Goal: Check status: Check status

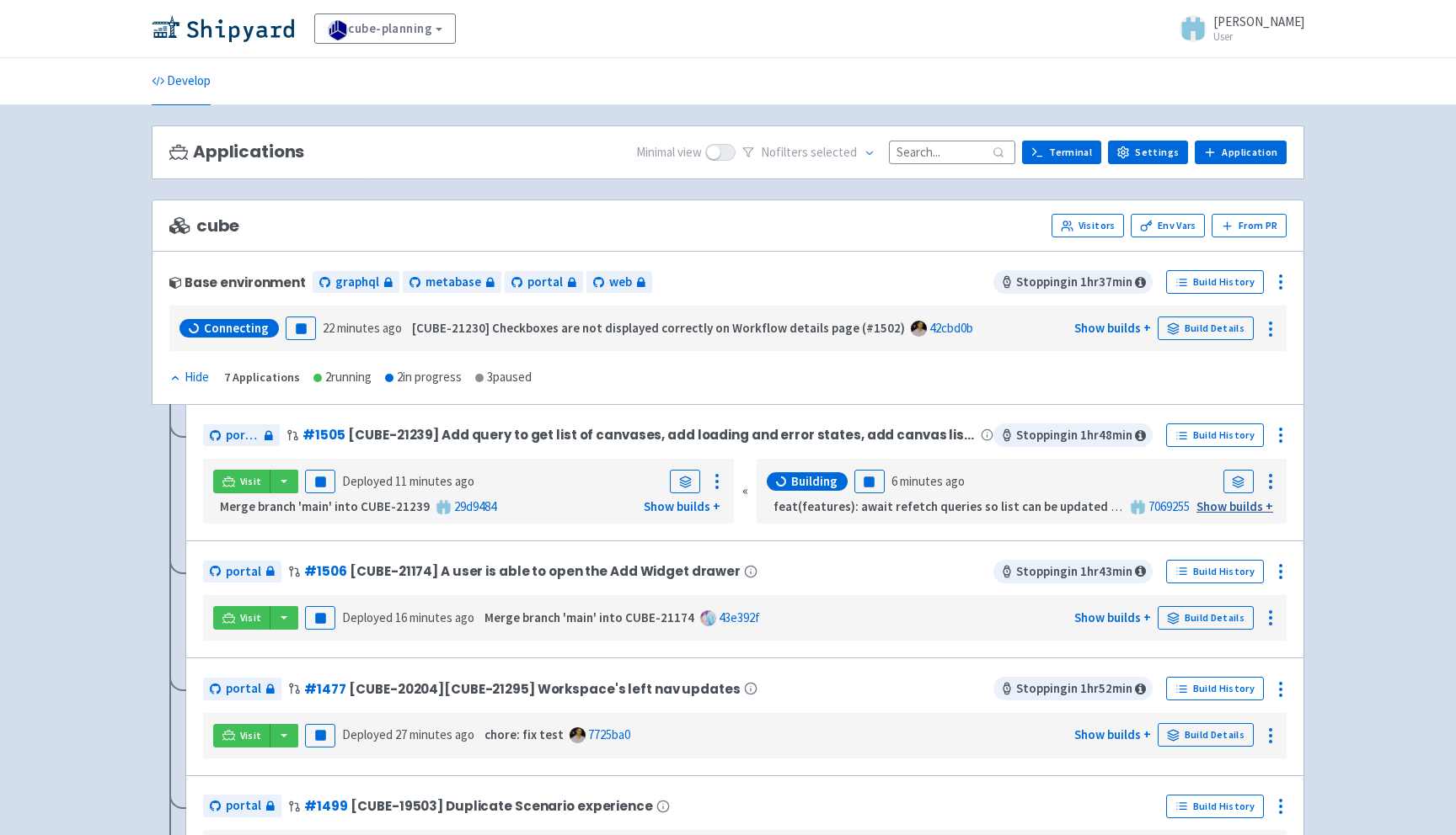
click at [1219, 509] on link "Show builds +" at bounding box center [1235, 506] width 77 height 16
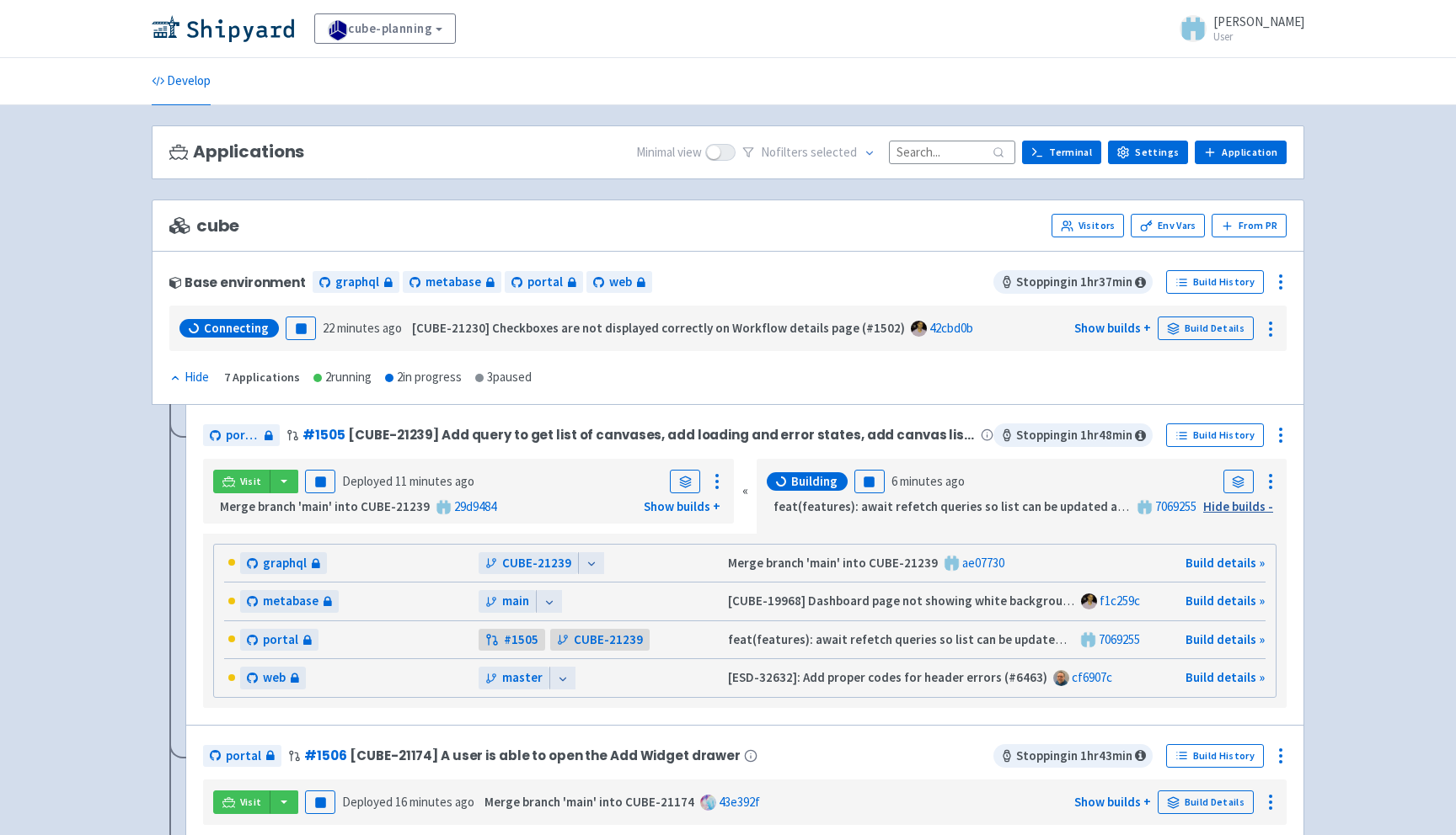
click at [1235, 511] on link "Hide builds -" at bounding box center [1238, 506] width 70 height 16
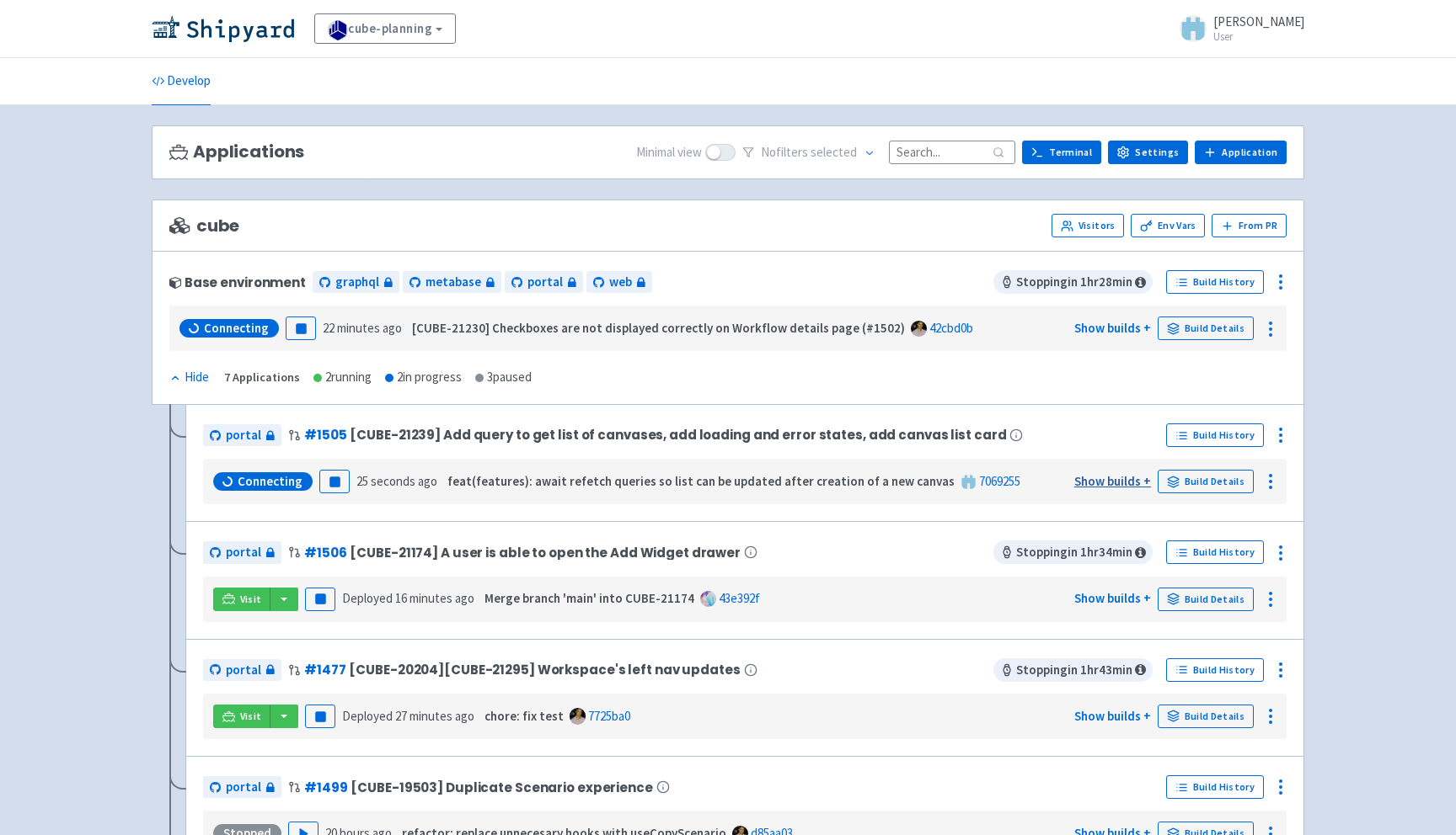
click at [1106, 480] on link "Show builds +" at bounding box center [1112, 481] width 77 height 16
click at [1121, 487] on link "Show builds +" at bounding box center [1112, 481] width 77 height 16
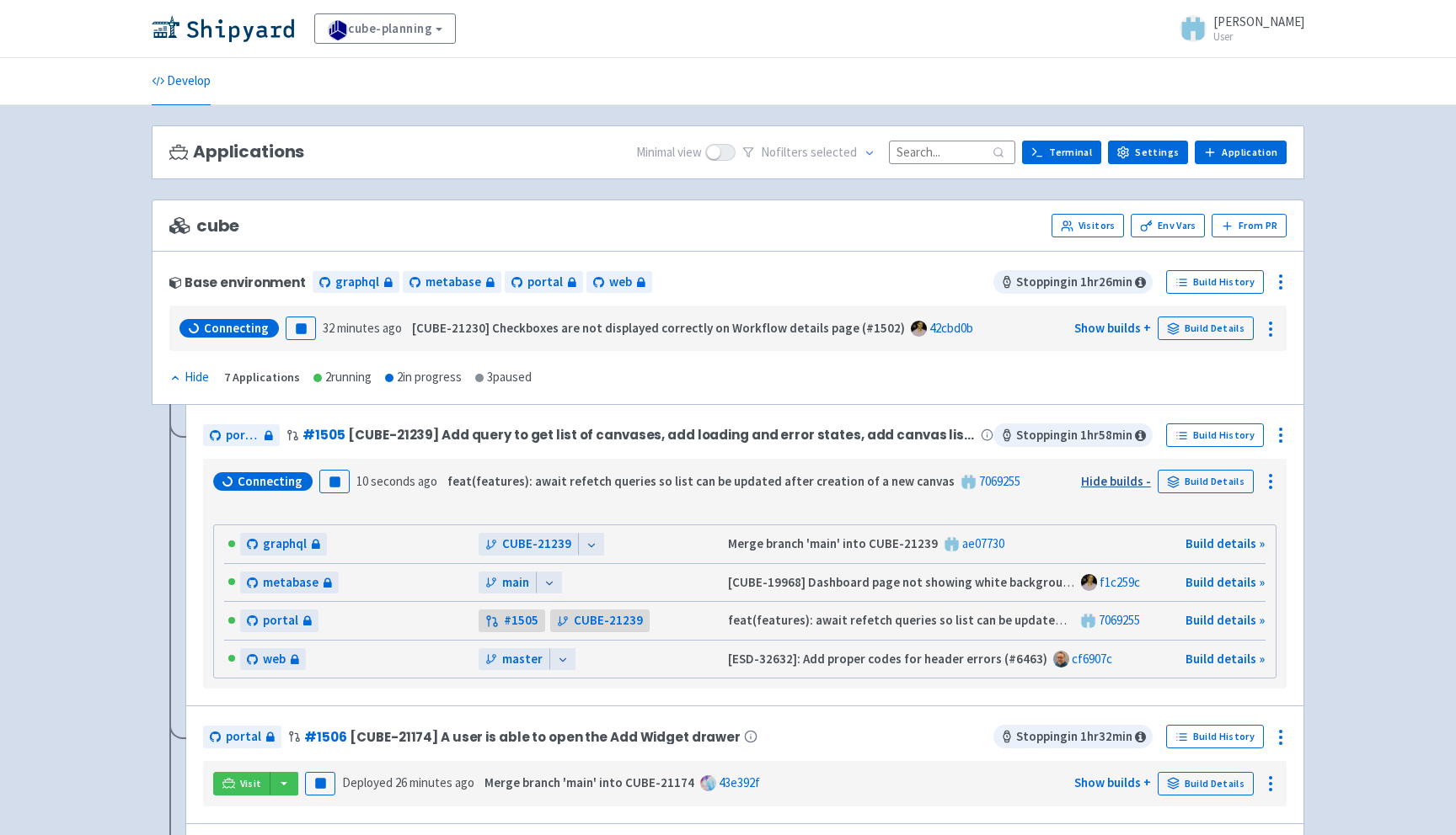
click at [1115, 483] on link "Hide builds -" at bounding box center [1115, 481] width 70 height 16
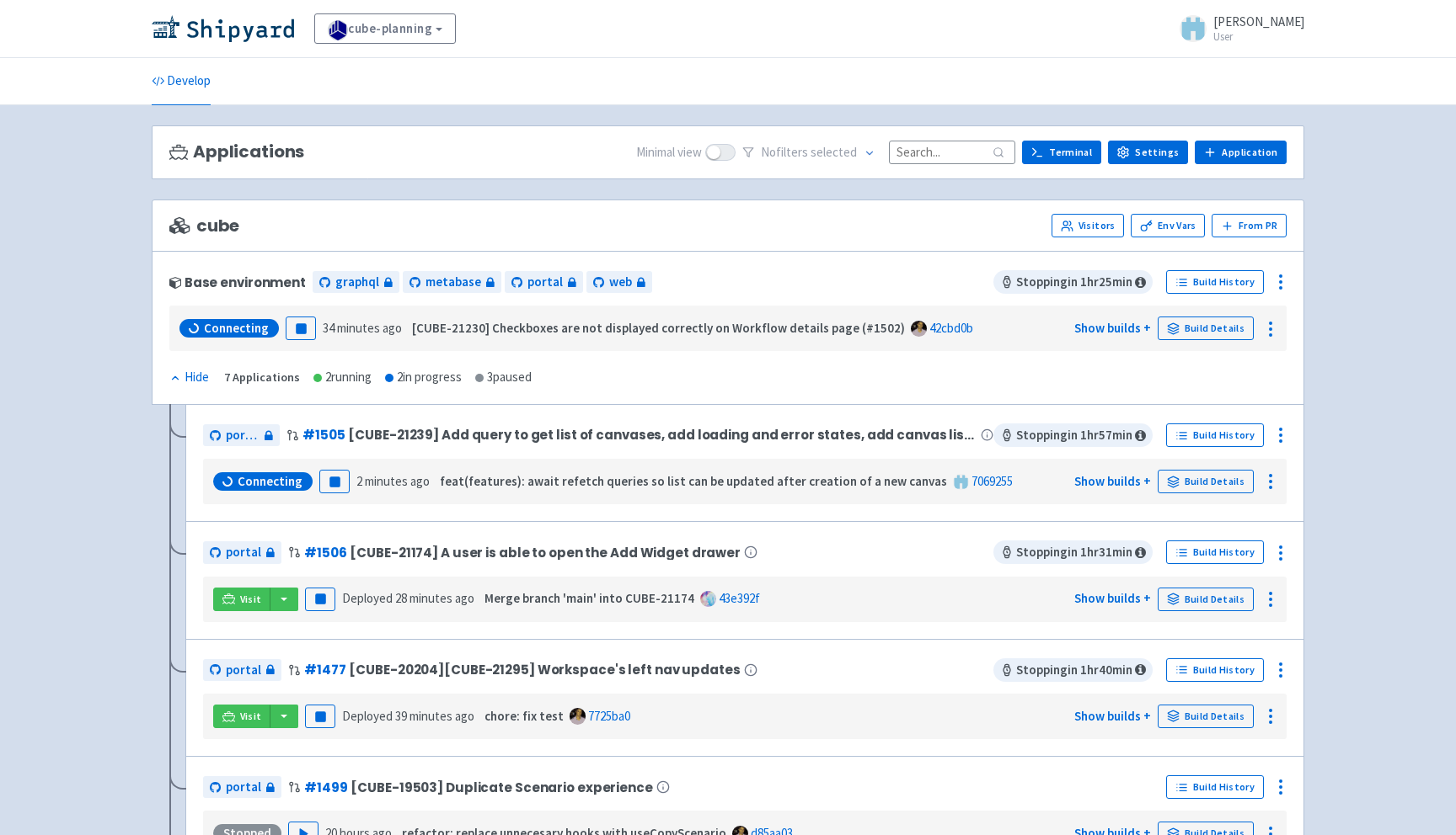
click at [1071, 488] on div "Connecting Pause 2 minutes ago feat(features): await refetch queries so list ca…" at bounding box center [744, 482] width 1069 height 32
click at [1080, 483] on link "Show builds +" at bounding box center [1112, 481] width 77 height 16
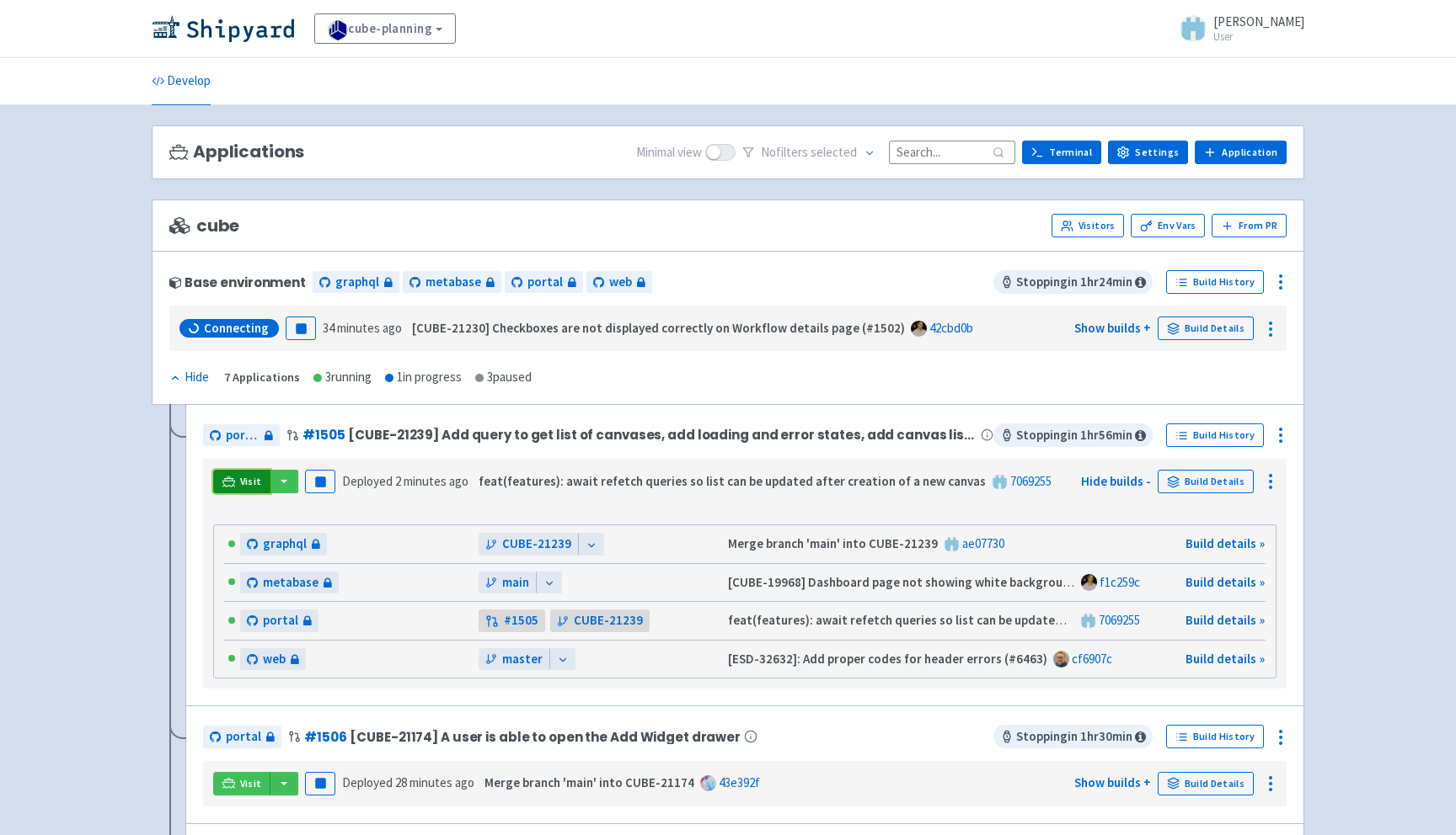
click at [243, 486] on span "Visit" at bounding box center [251, 482] width 22 height 14
click at [1197, 618] on link "Build details »" at bounding box center [1224, 620] width 79 height 16
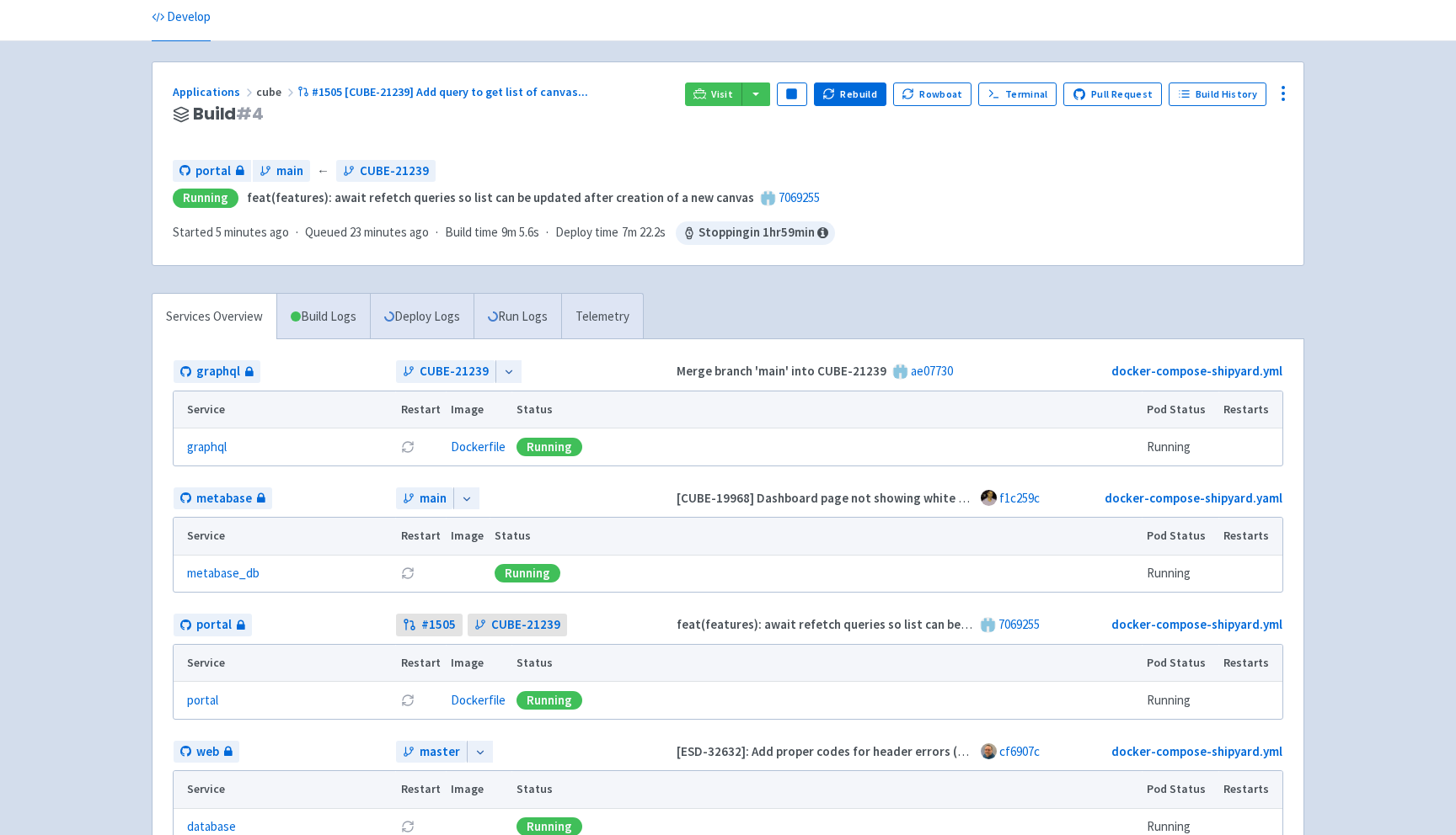
scroll to position [65, 0]
click at [317, 315] on link "Build Logs" at bounding box center [323, 316] width 93 height 46
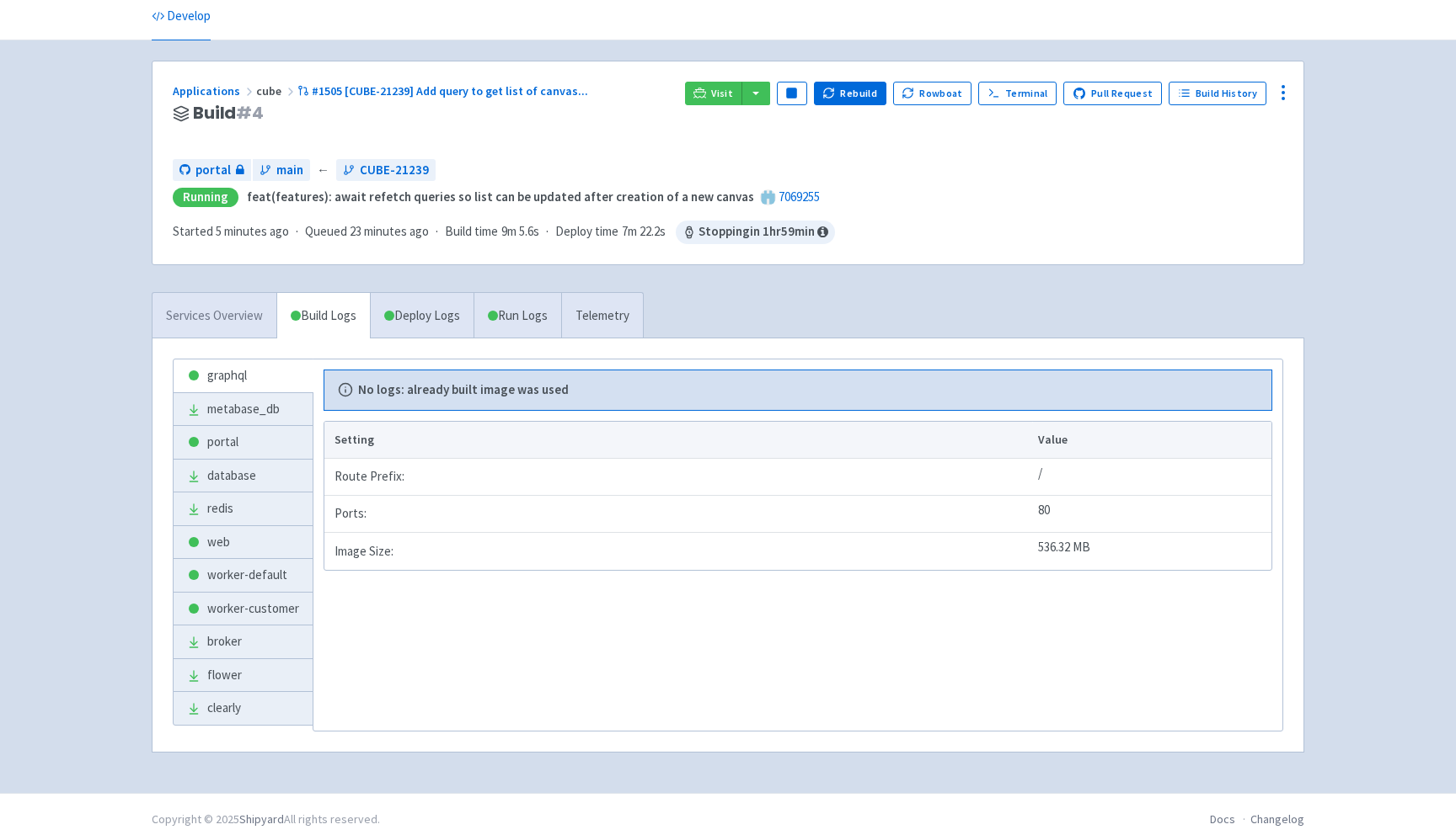
click at [228, 306] on link "Services Overview" at bounding box center [214, 316] width 123 height 46
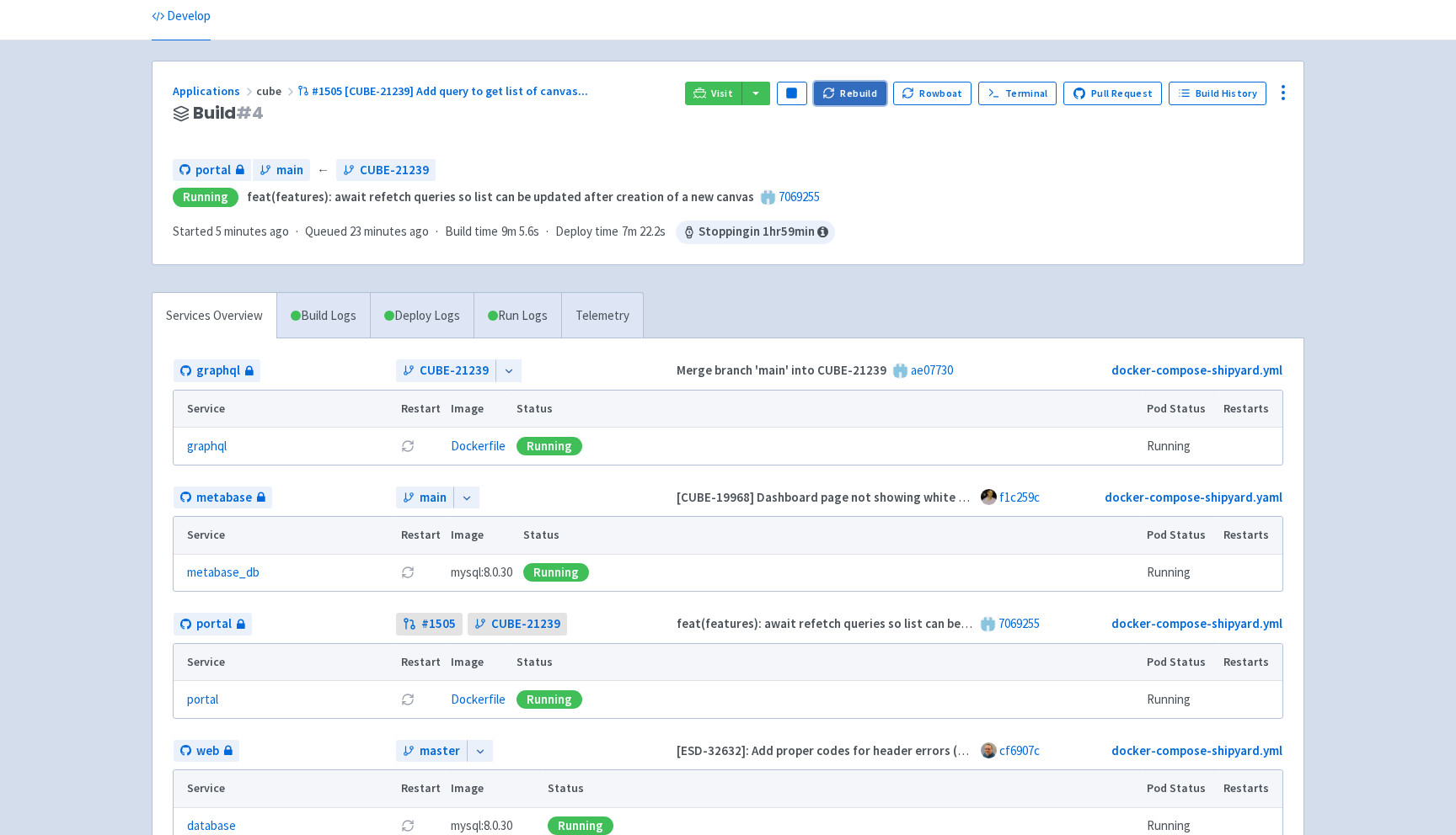
click at [863, 93] on button "Rebuild" at bounding box center [850, 94] width 72 height 24
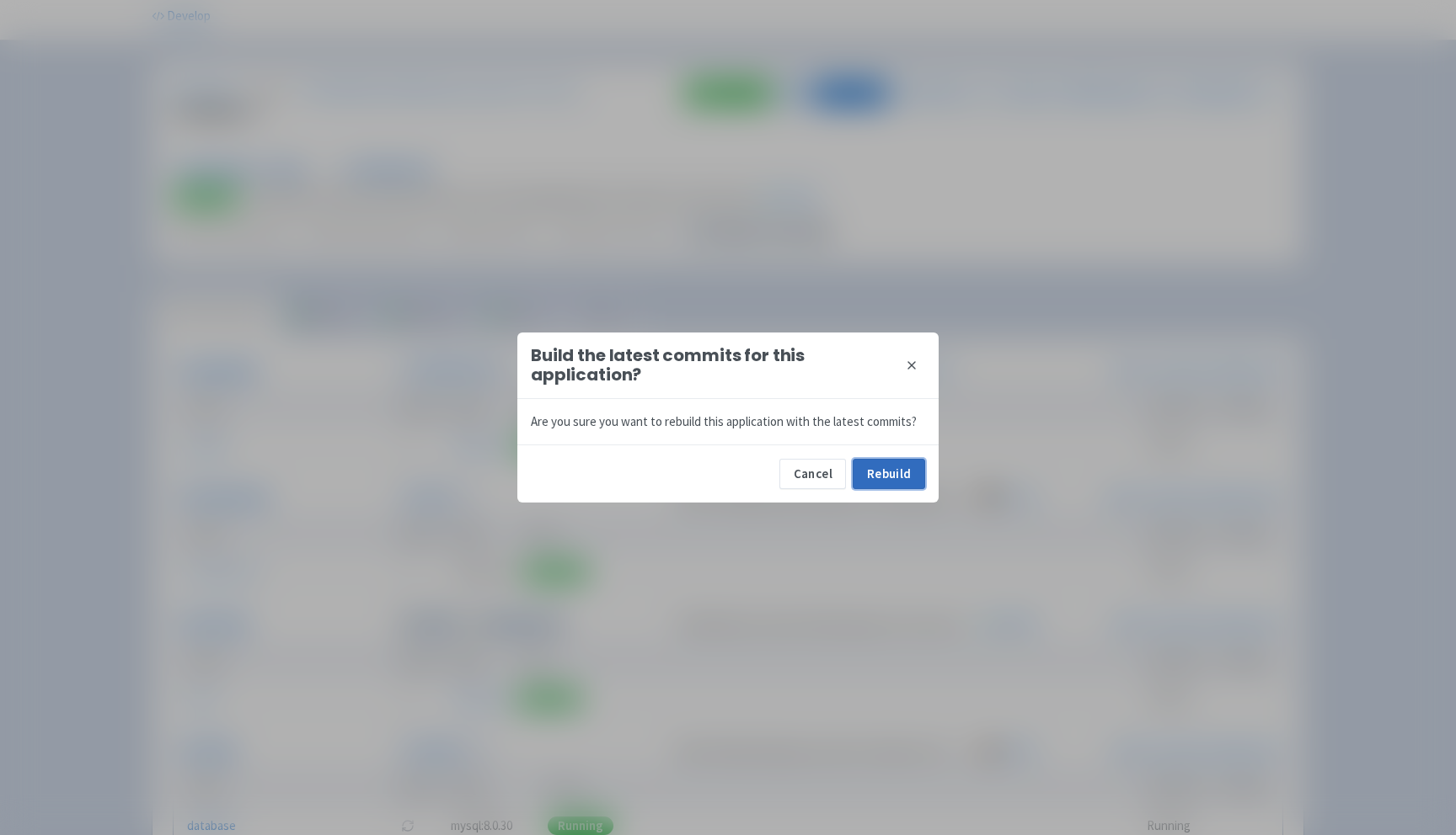
click at [900, 478] on button "Rebuild" at bounding box center [888, 474] width 72 height 31
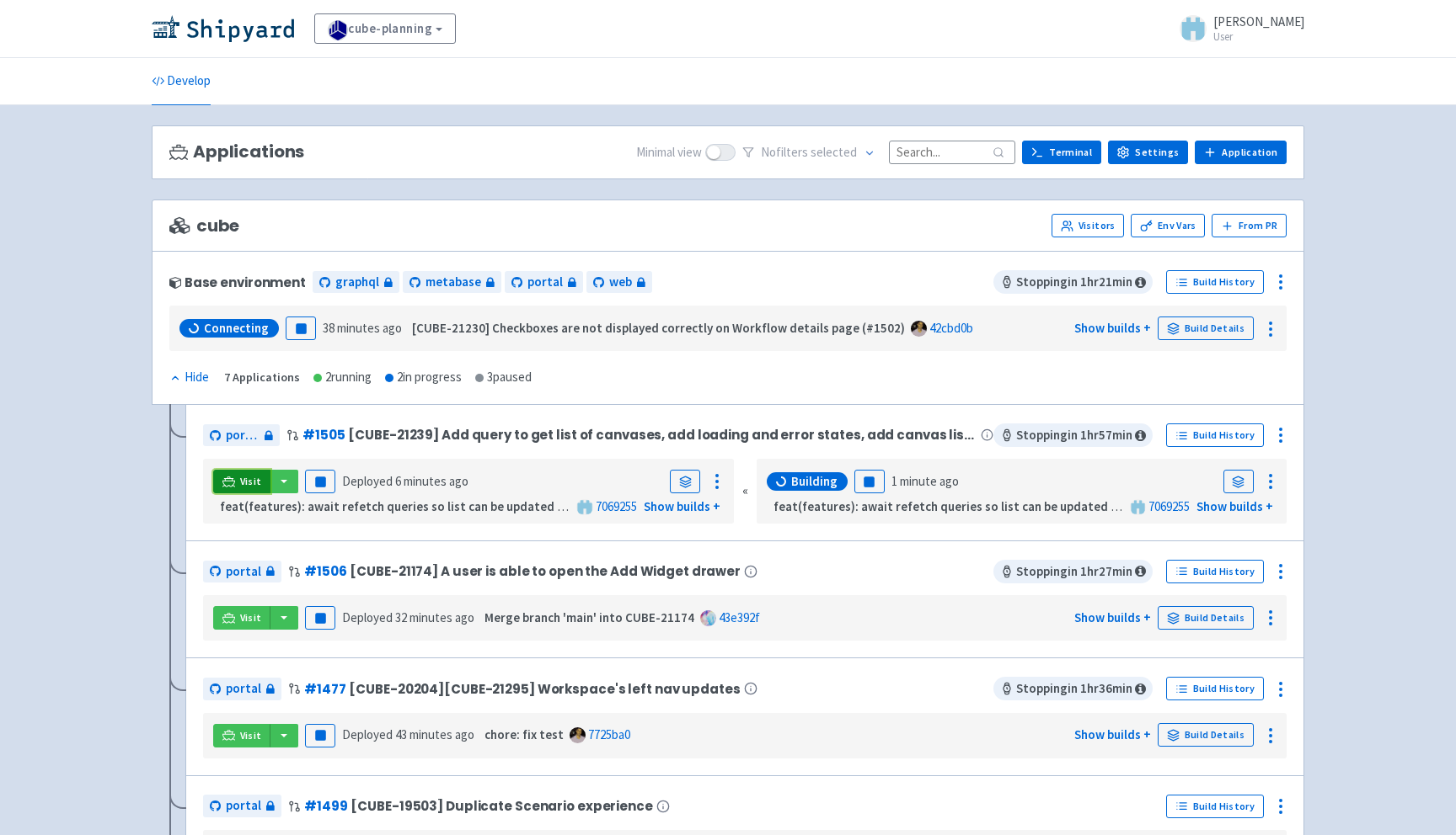
click at [246, 479] on span "Visit" at bounding box center [251, 482] width 22 height 14
click at [240, 492] on link "Visit" at bounding box center [241, 482] width 57 height 24
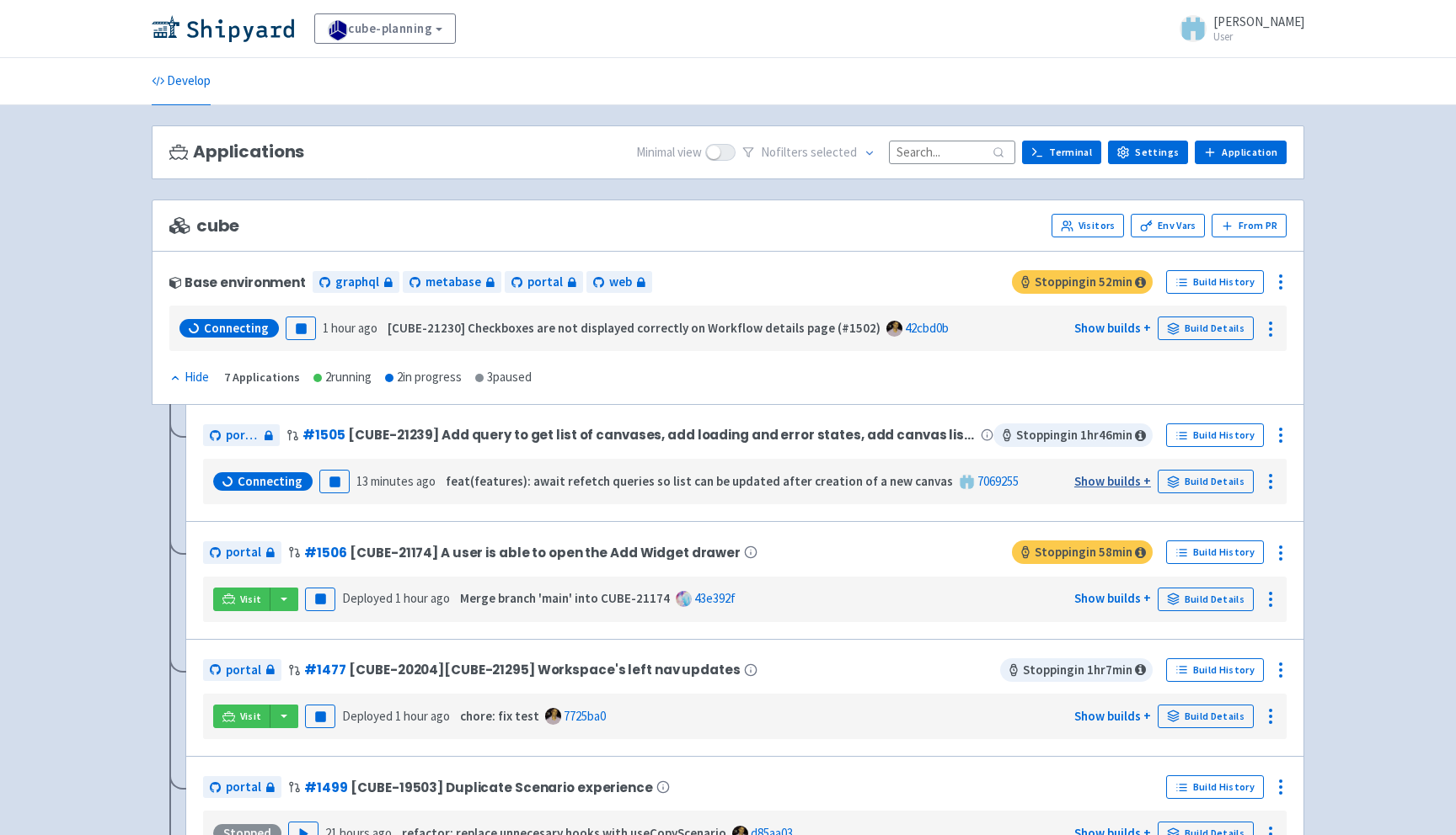
click at [1113, 484] on link "Show builds +" at bounding box center [1112, 481] width 77 height 16
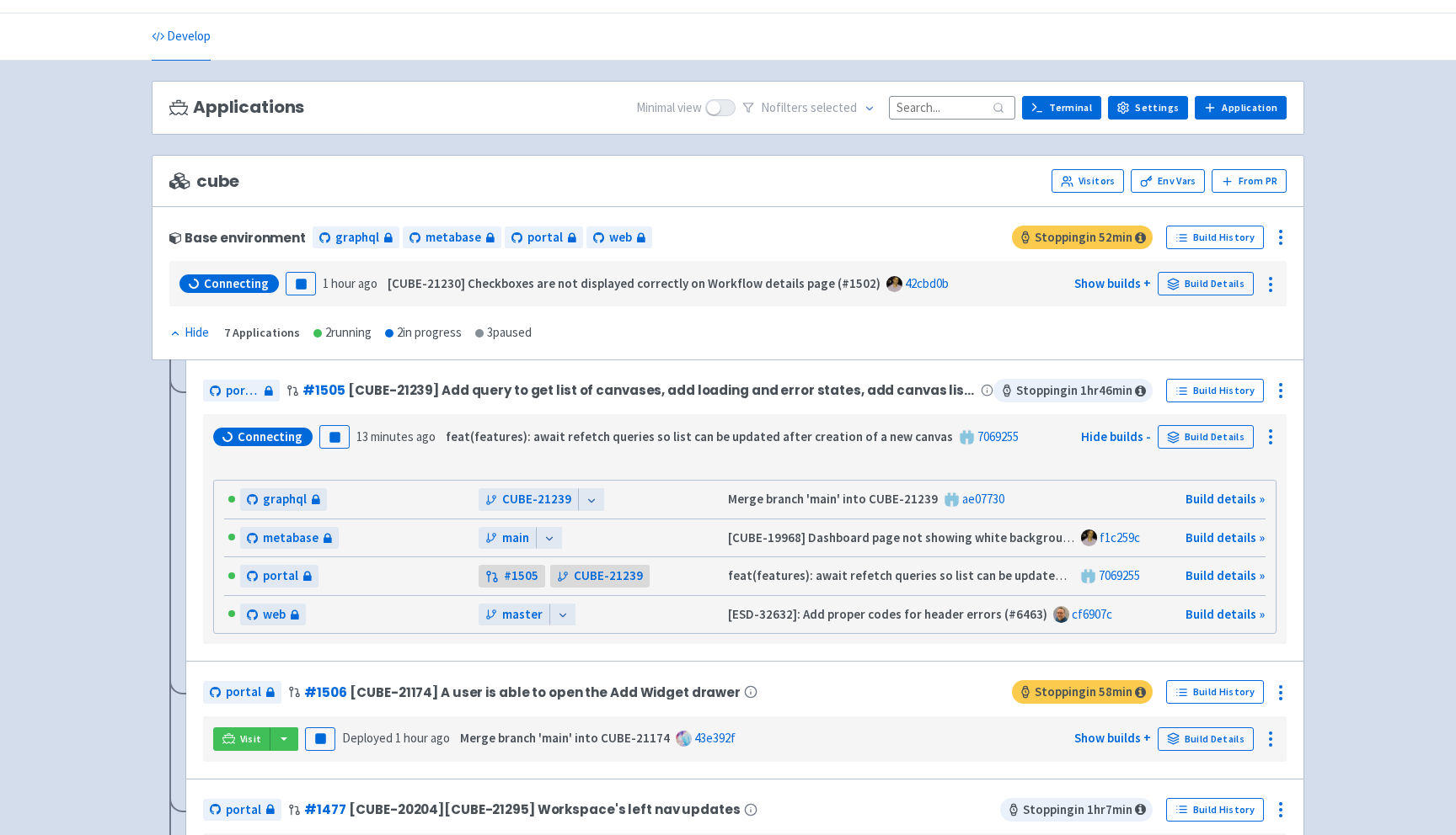
scroll to position [50, 0]
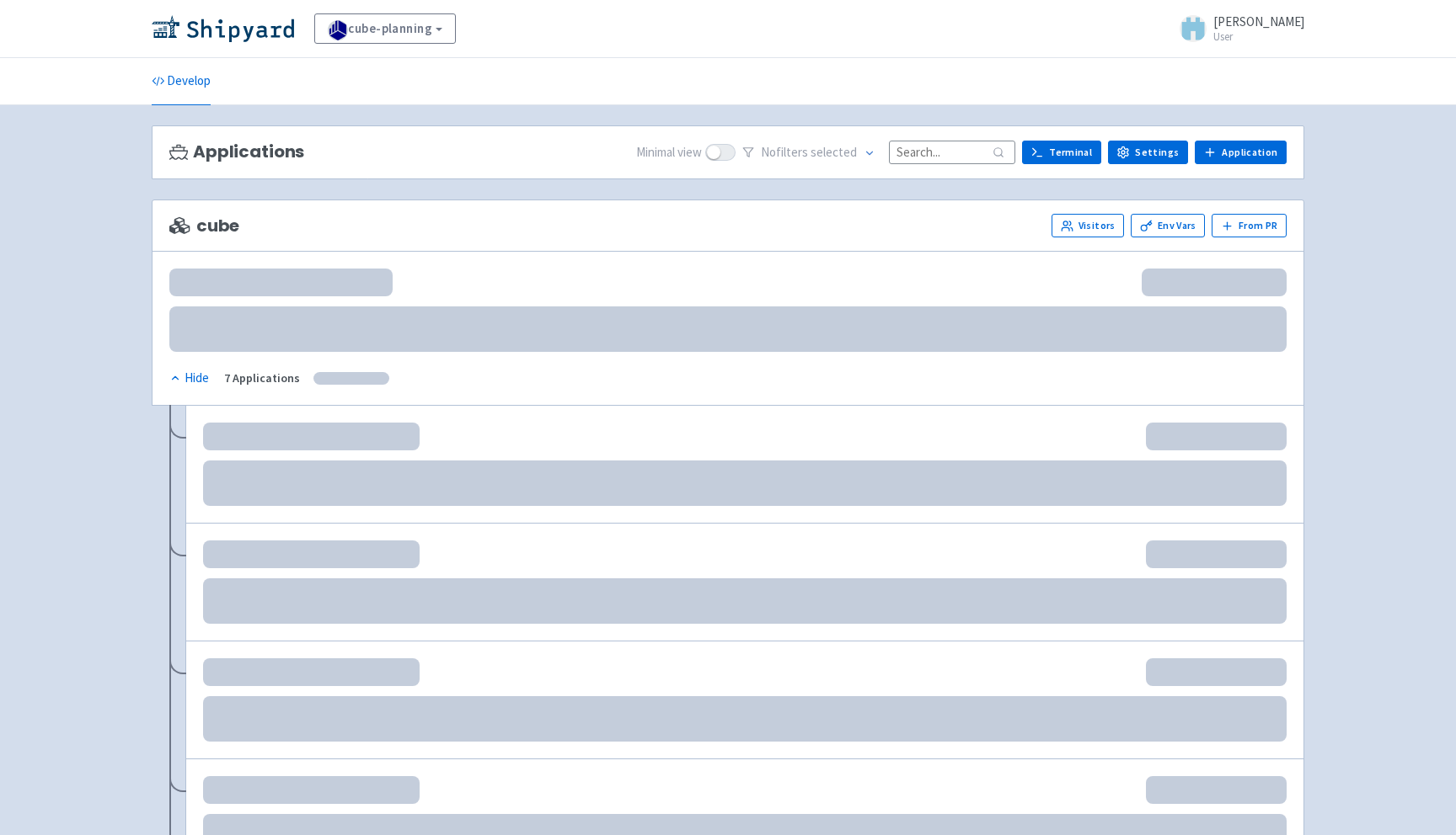
scroll to position [50, 0]
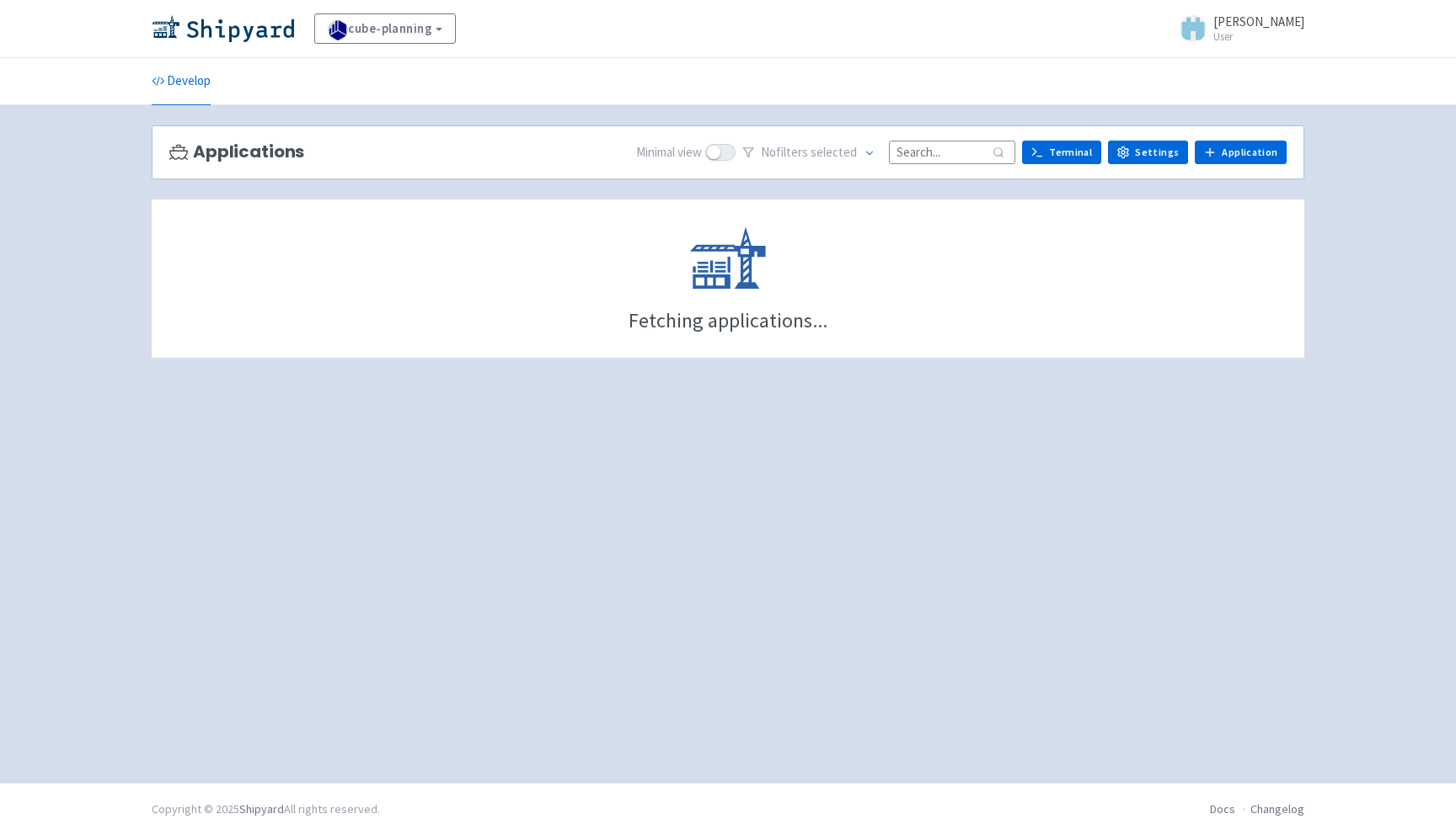
scroll to position [50, 0]
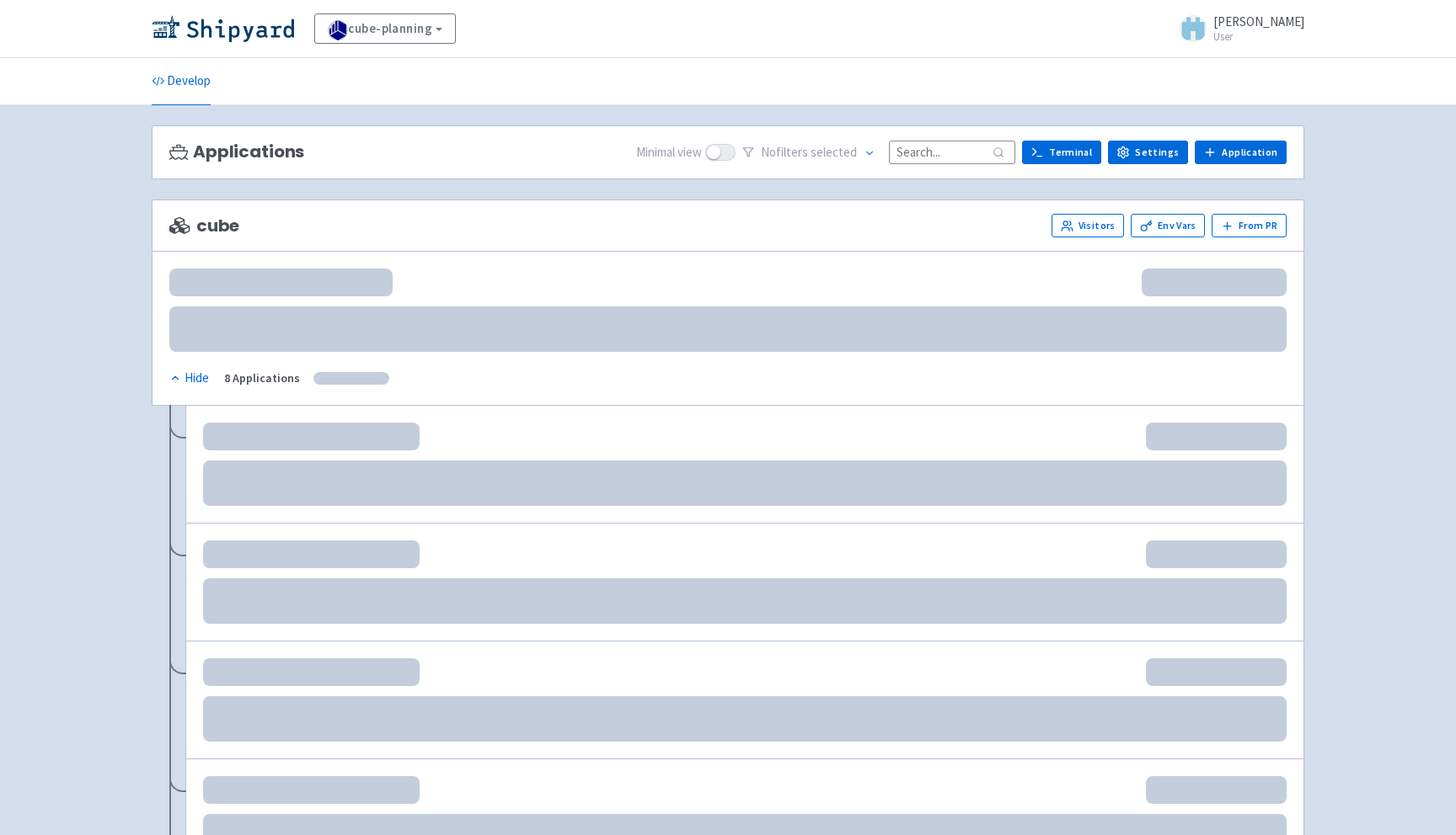
scroll to position [50, 0]
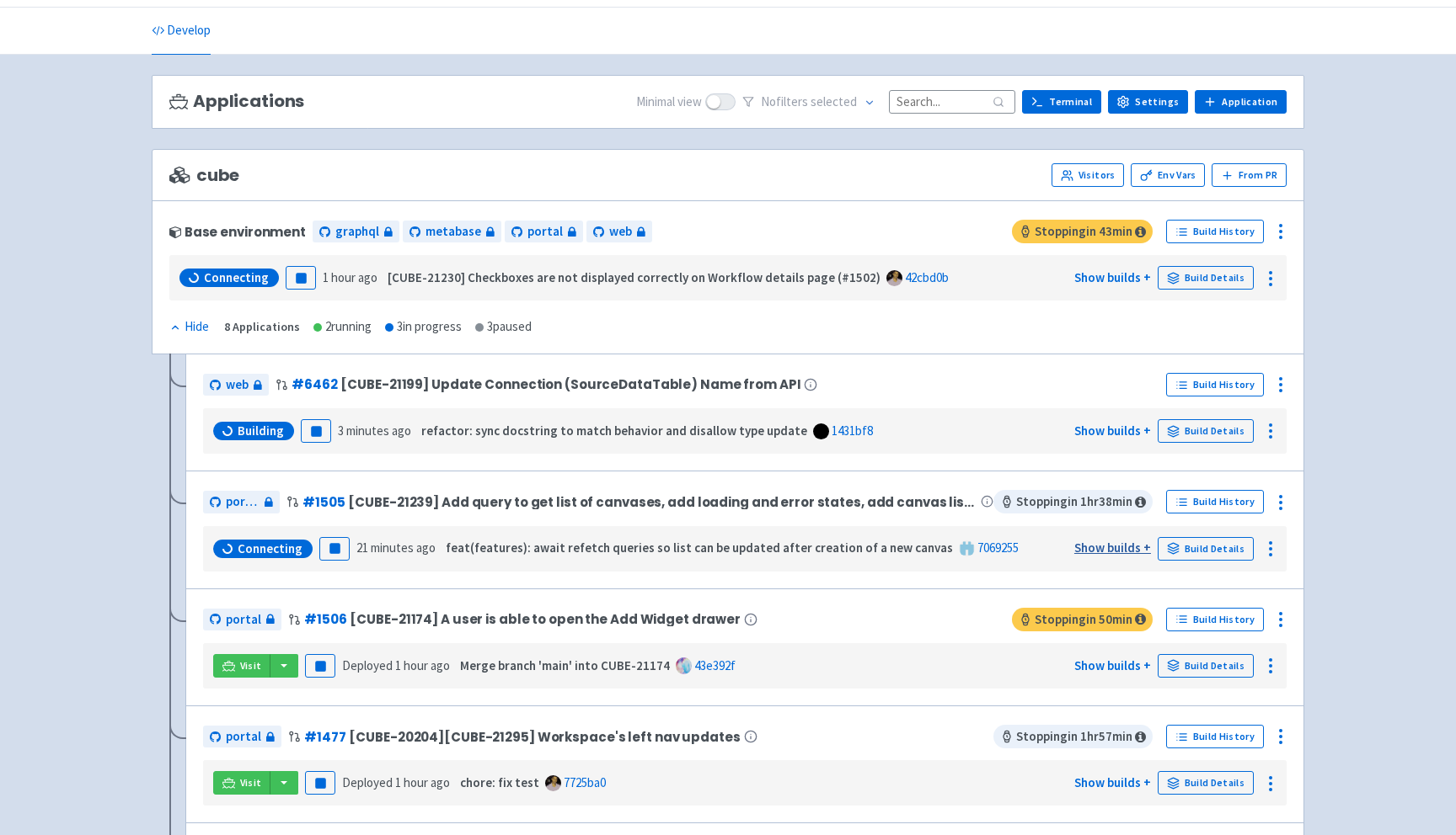
click at [1111, 552] on link "Show builds +" at bounding box center [1112, 547] width 77 height 16
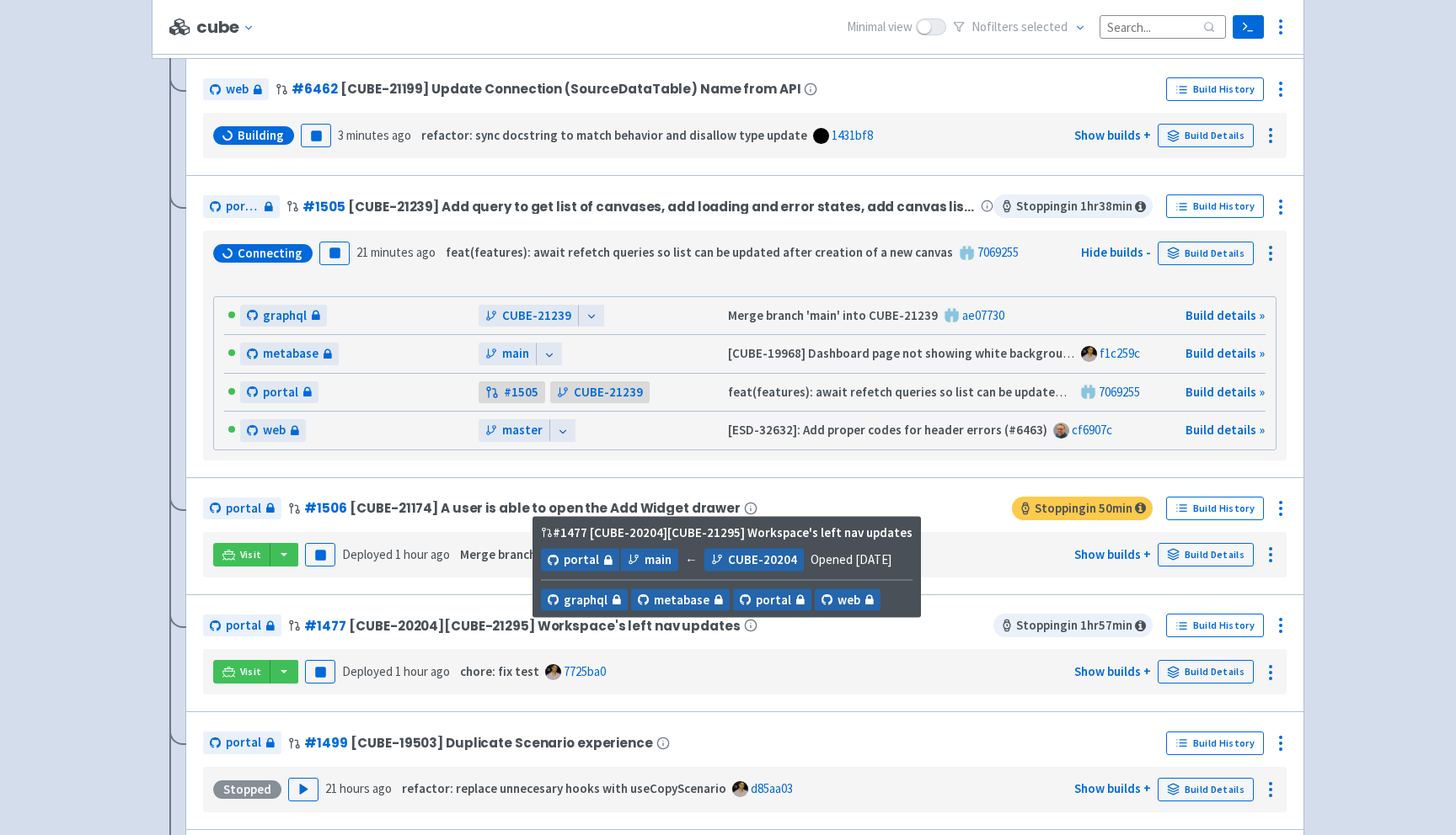
scroll to position [357, 0]
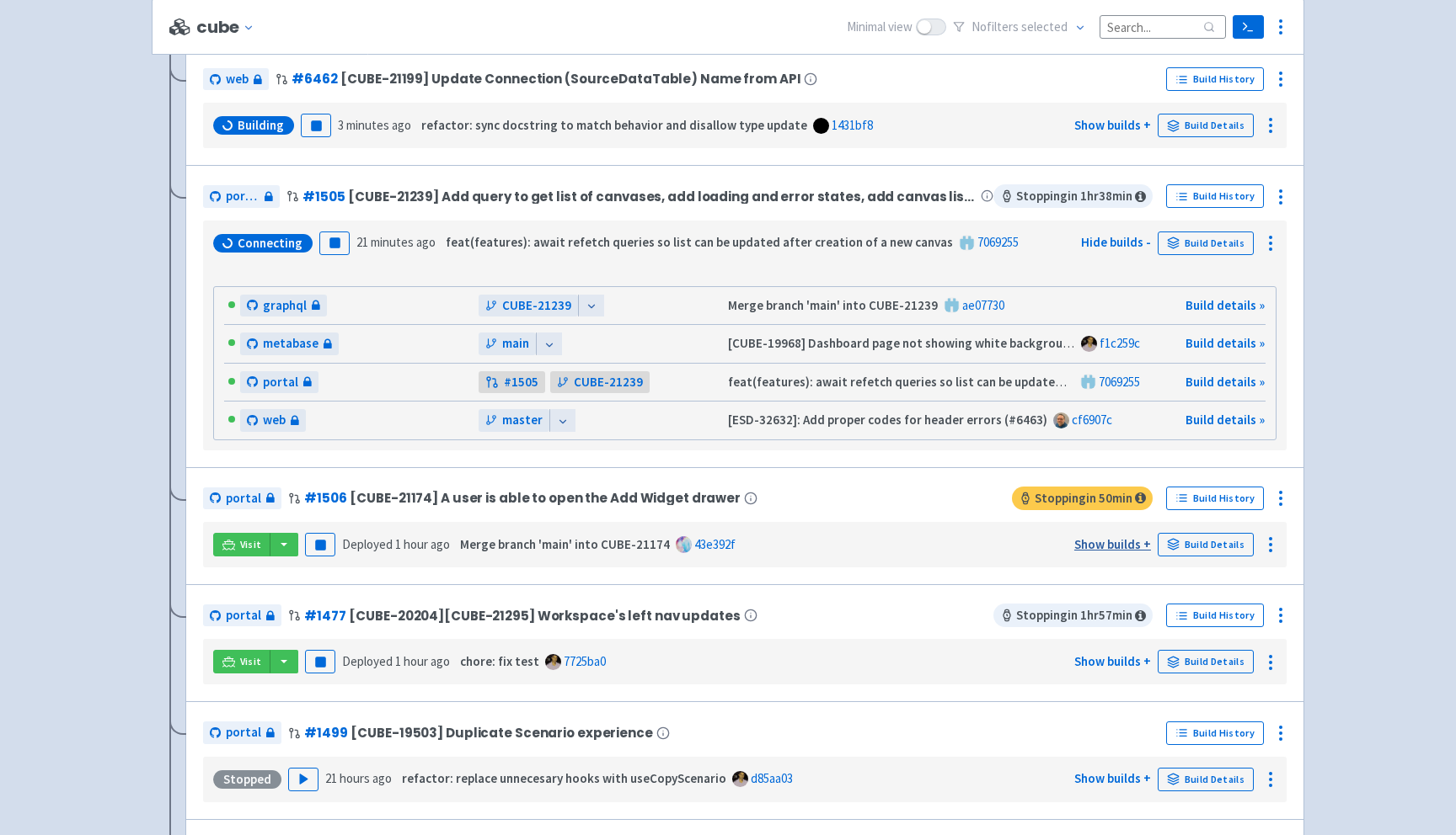
click at [1104, 547] on link "Show builds +" at bounding box center [1112, 544] width 77 height 16
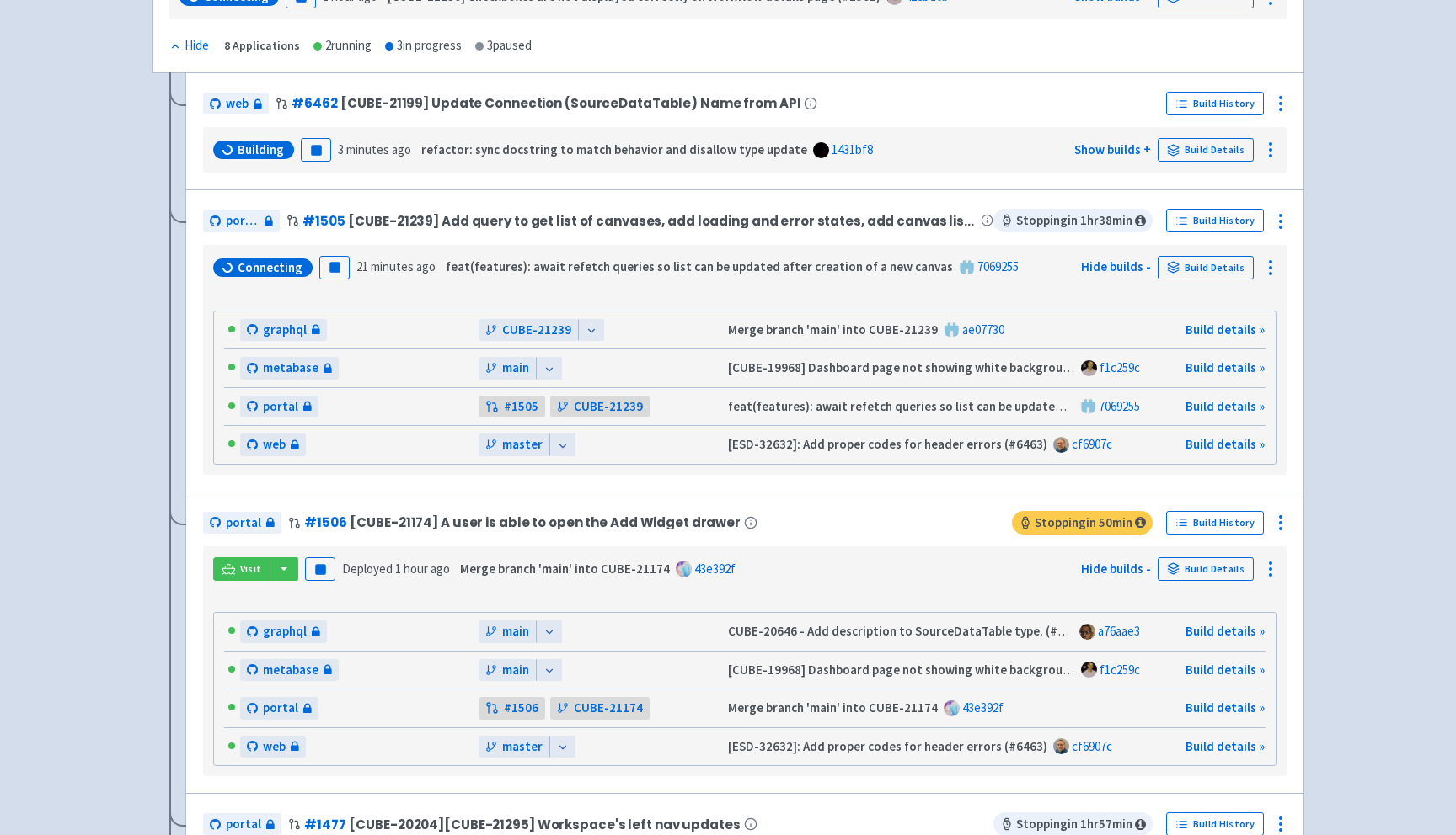
scroll to position [93, 0]
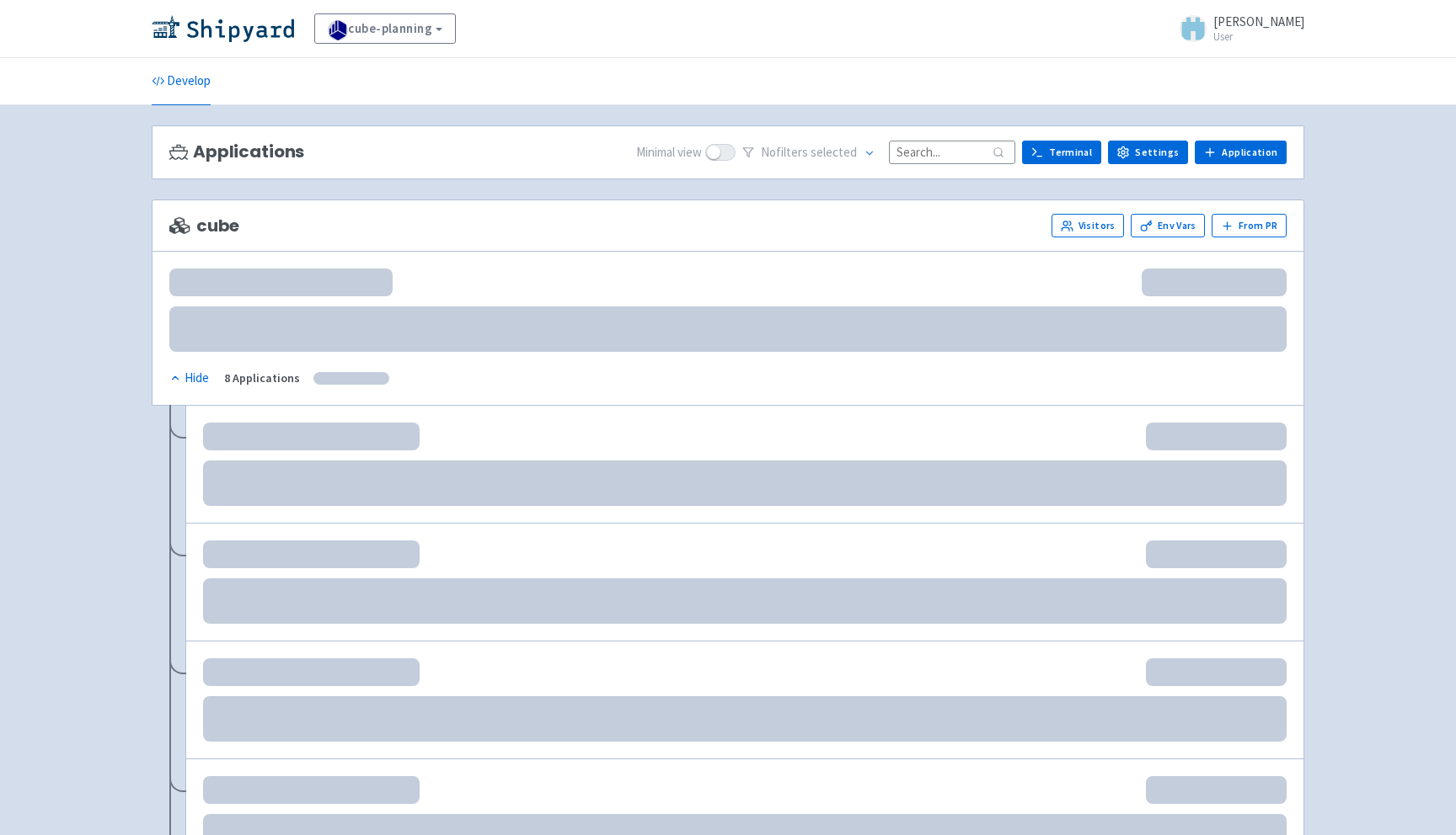
scroll to position [93, 0]
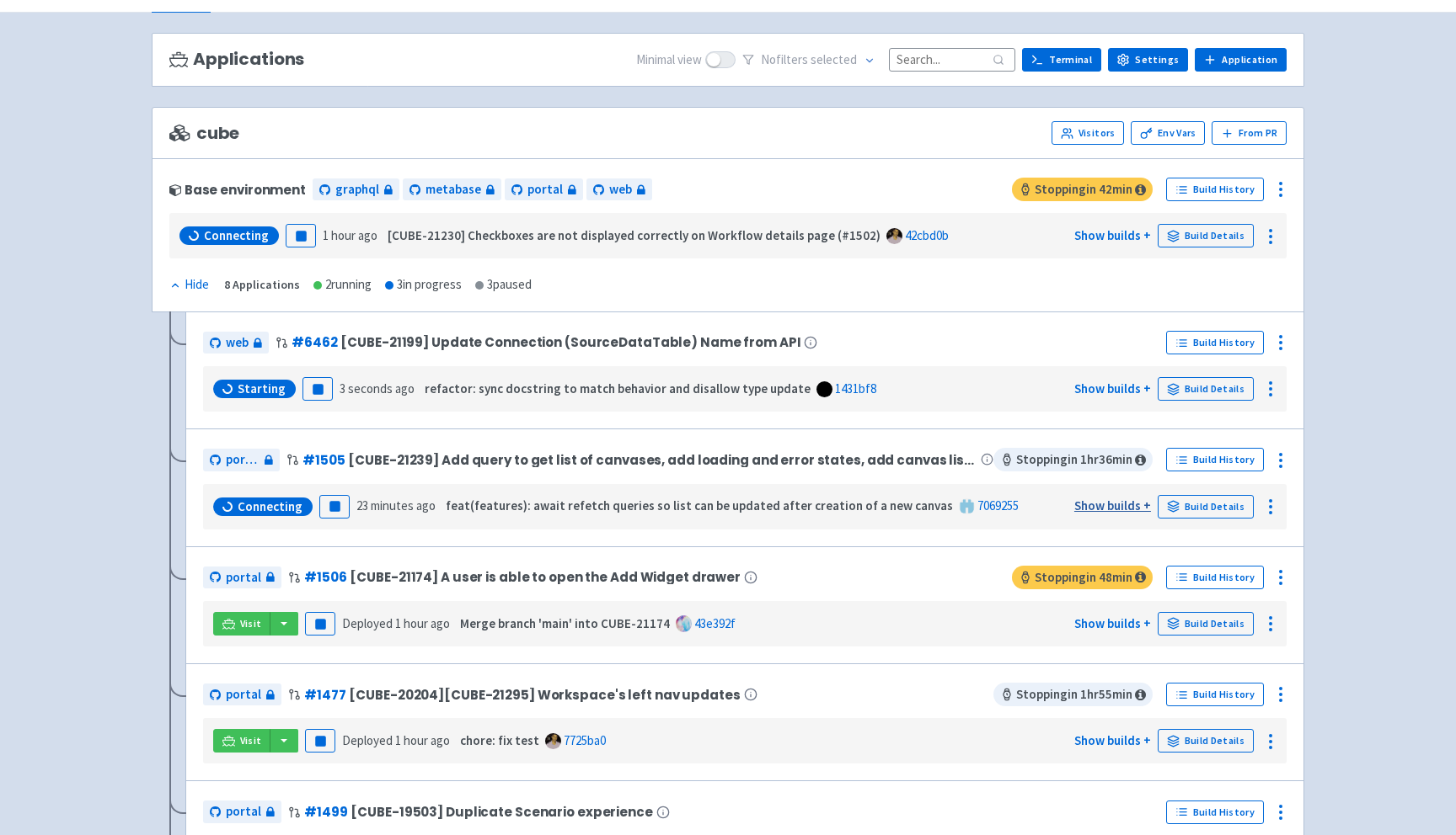
click at [1105, 503] on link "Show builds +" at bounding box center [1112, 506] width 77 height 16
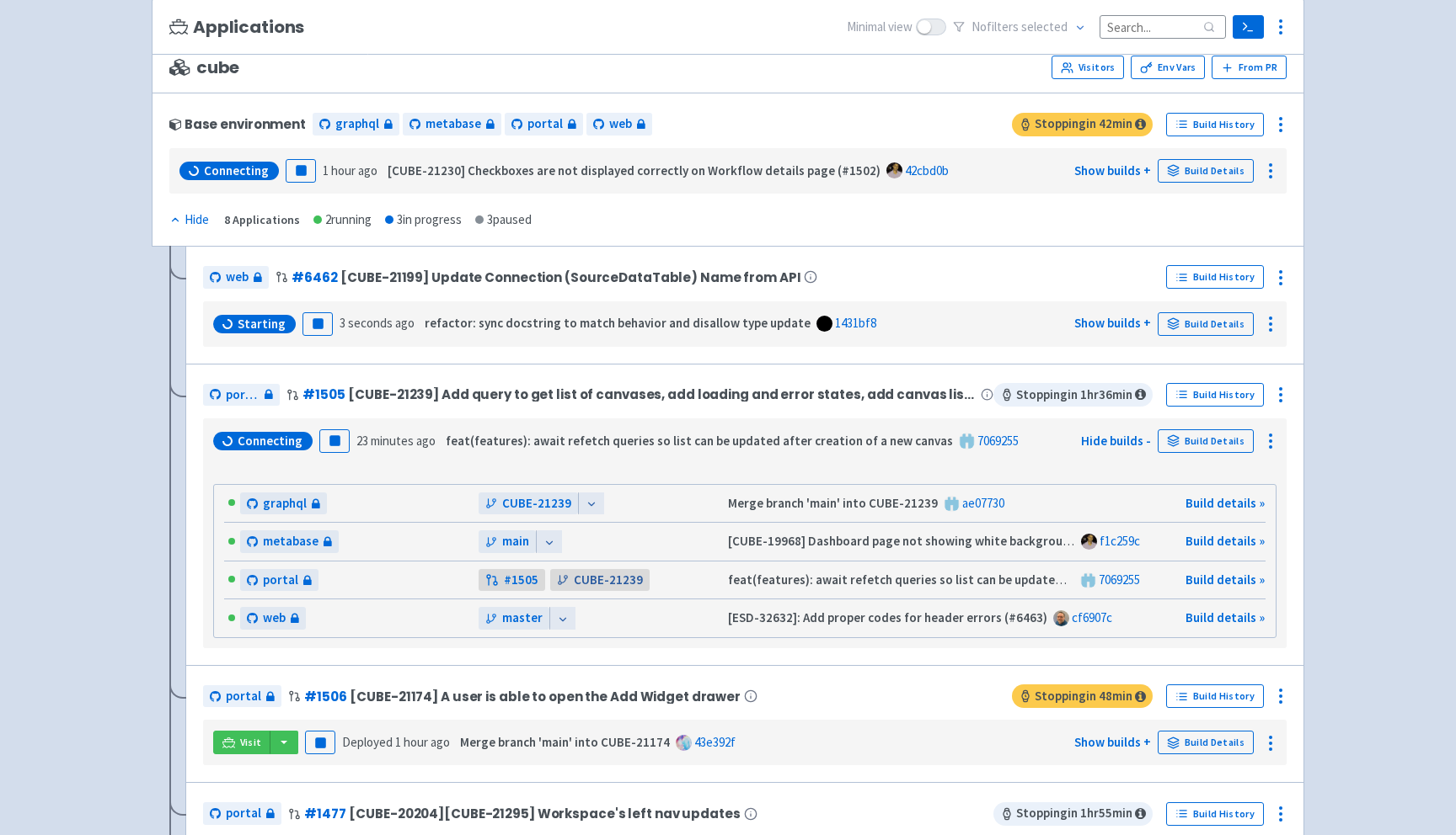
scroll to position [162, 0]
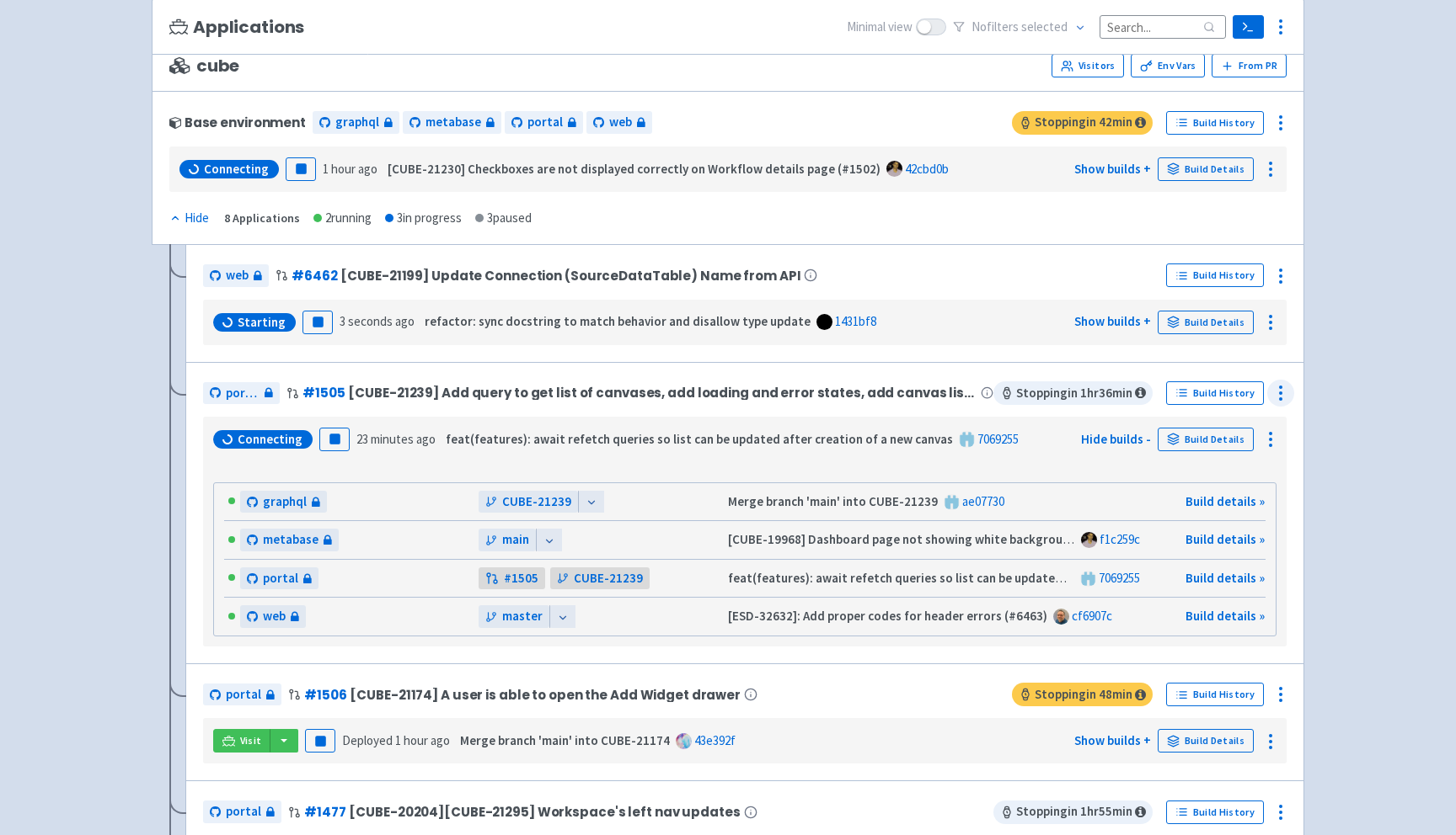
click at [1282, 387] on icon at bounding box center [1281, 393] width 20 height 20
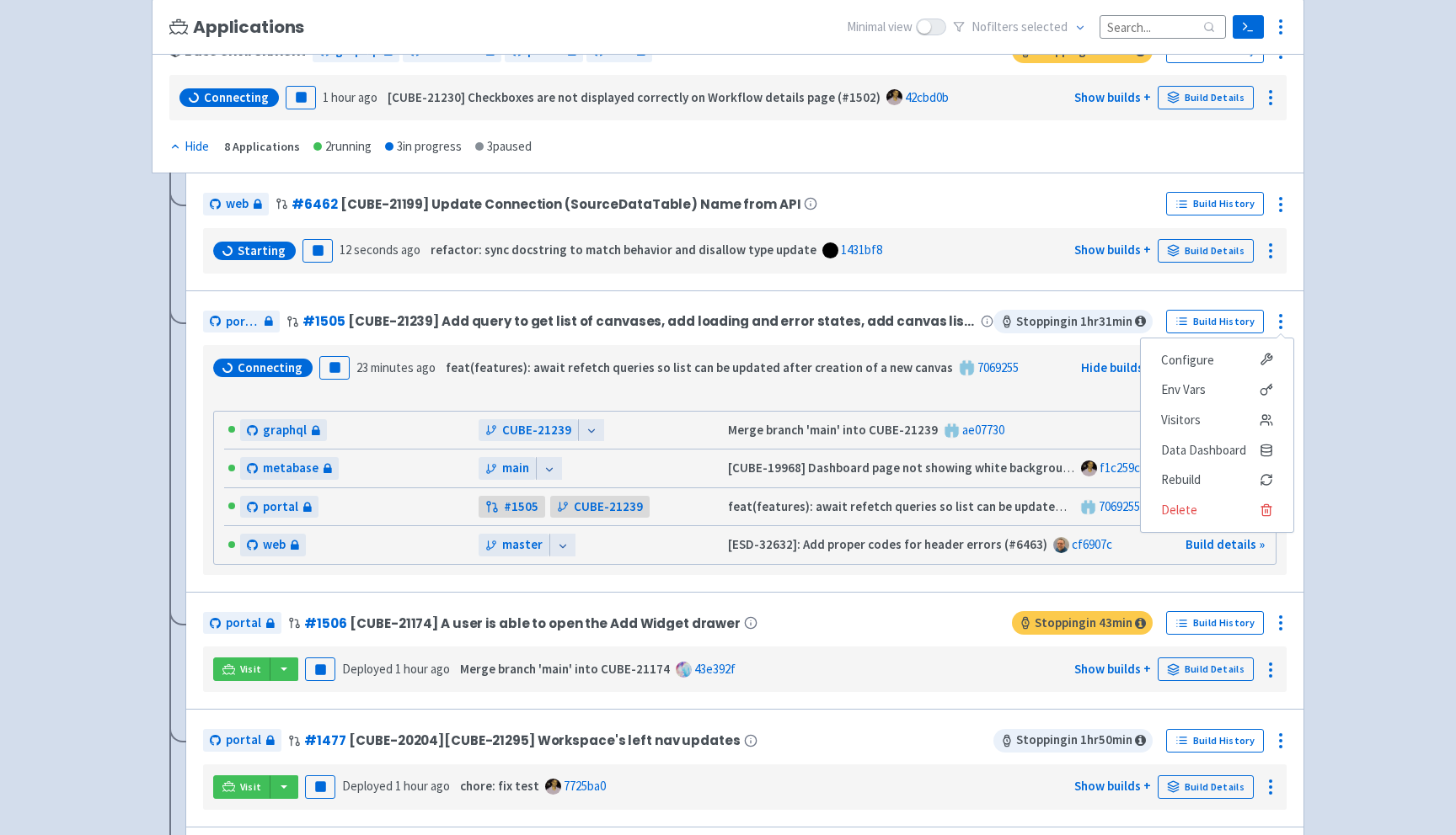
scroll to position [262, 0]
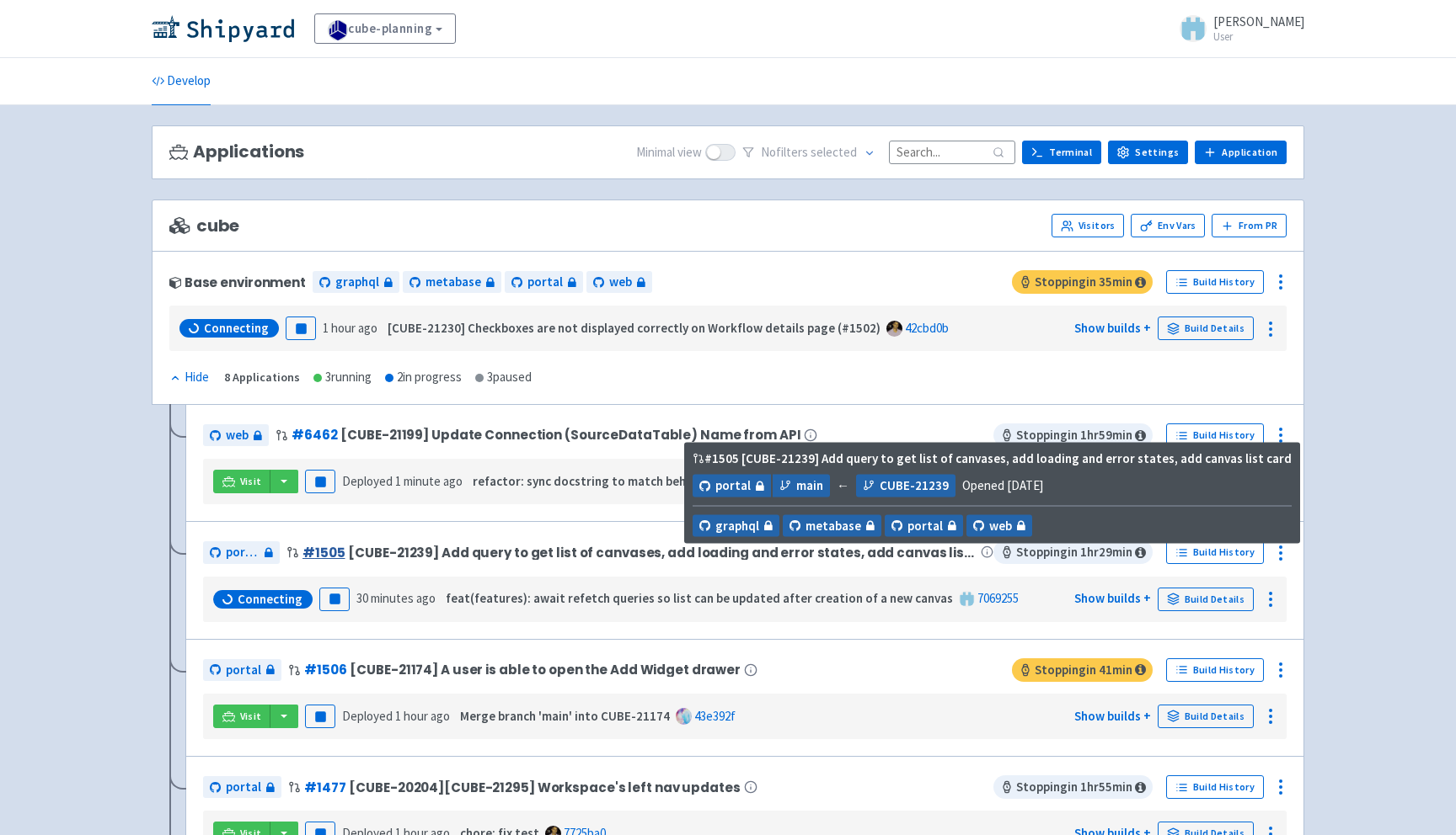
click at [311, 552] on link "# 1505" at bounding box center [323, 552] width 42 height 18
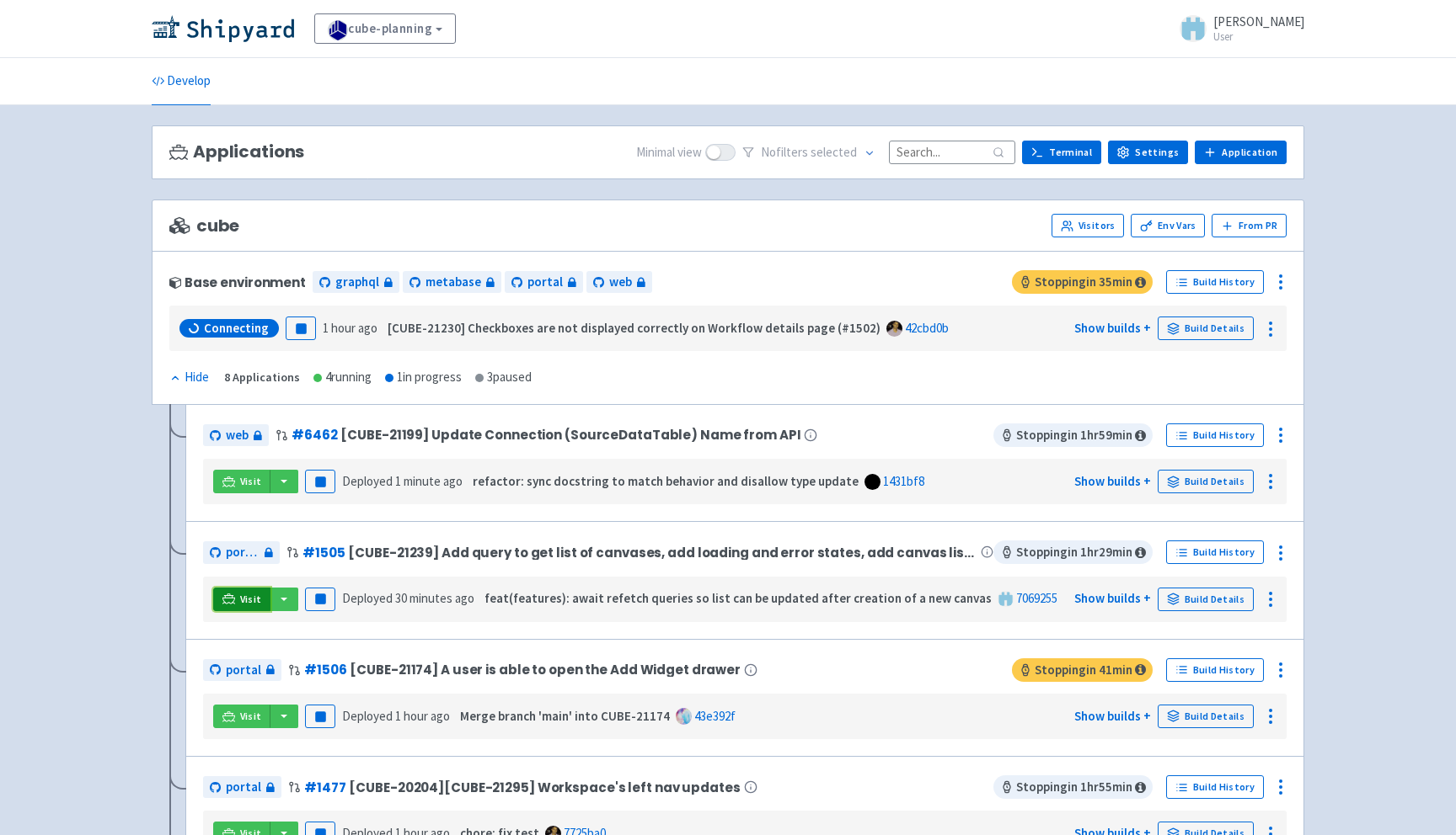
click at [245, 606] on span "Visit" at bounding box center [251, 599] width 22 height 14
